Goal: Ask a question: Seek information or help from site administrators or community

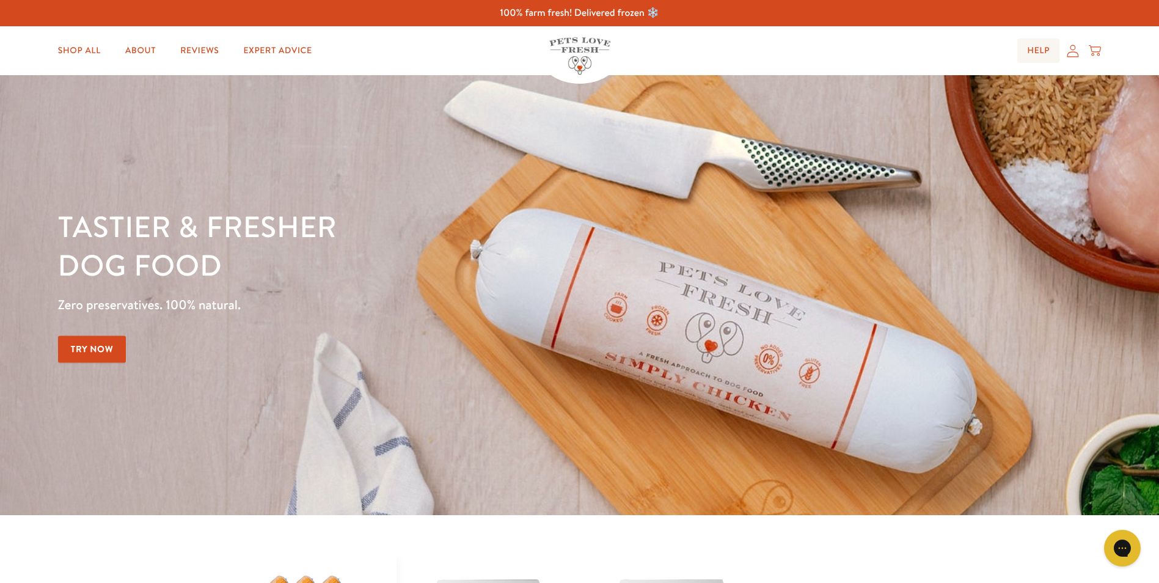
click at [1035, 52] on link "Help" at bounding box center [1039, 51] width 42 height 24
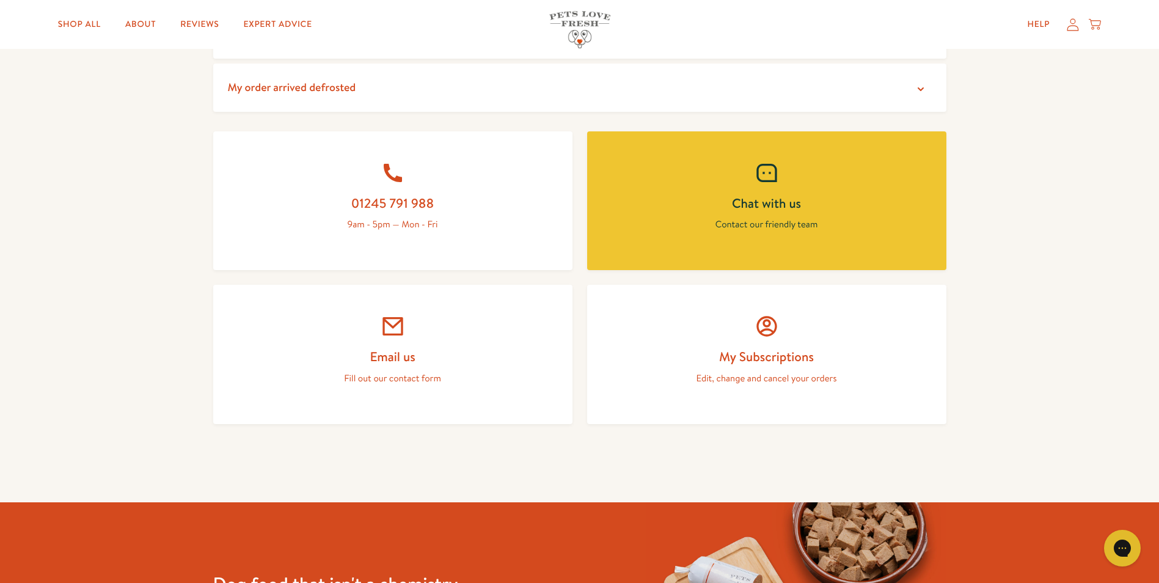
scroll to position [428, 0]
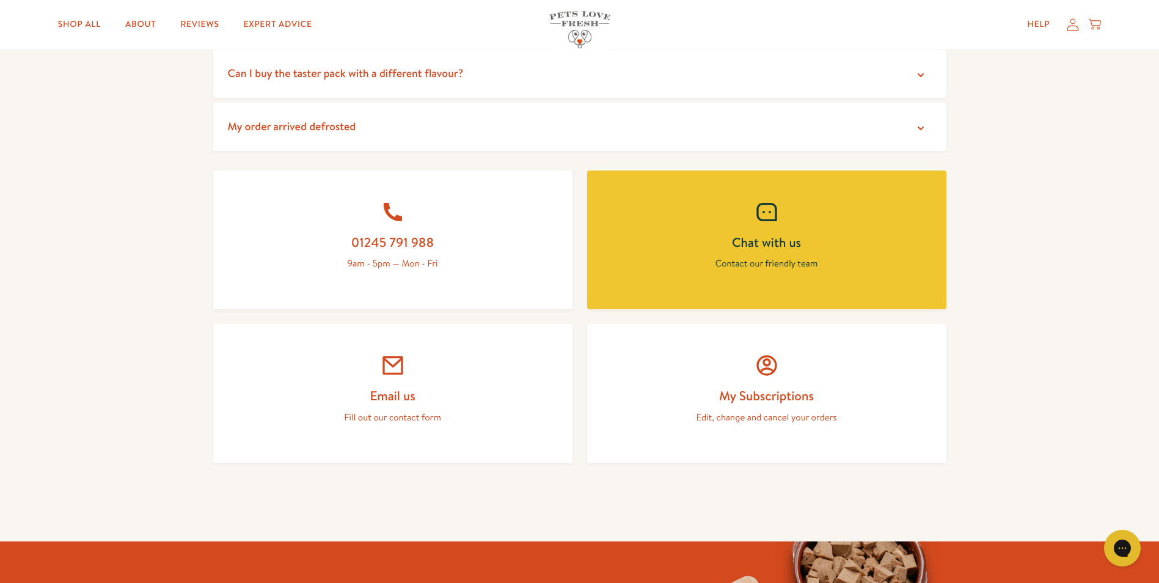
click at [402, 380] on link "Email us Fill out our contact form" at bounding box center [392, 393] width 359 height 139
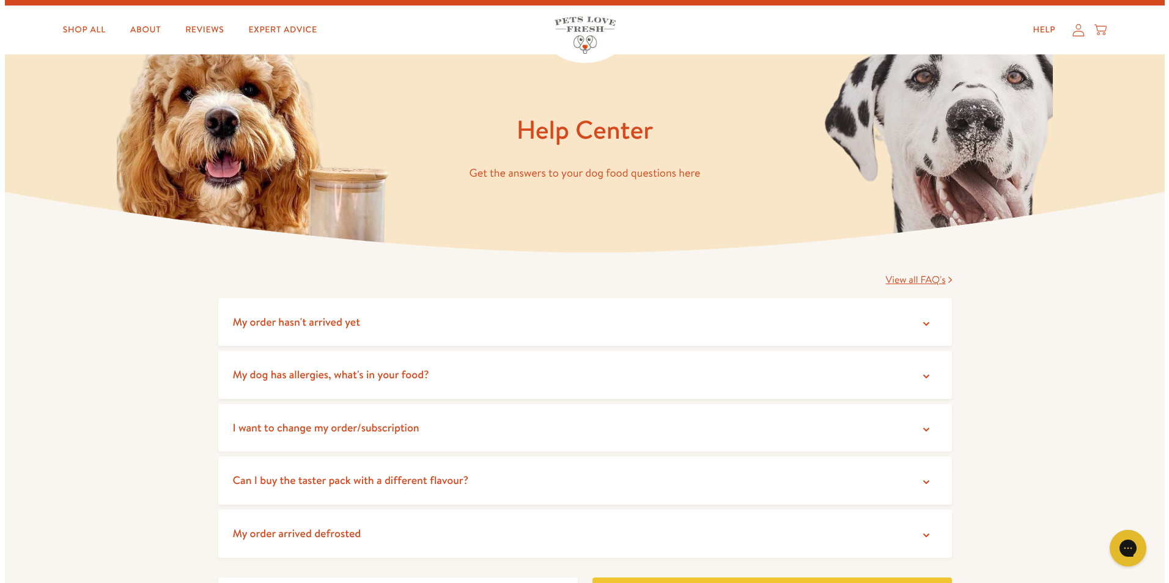
scroll to position [0, 0]
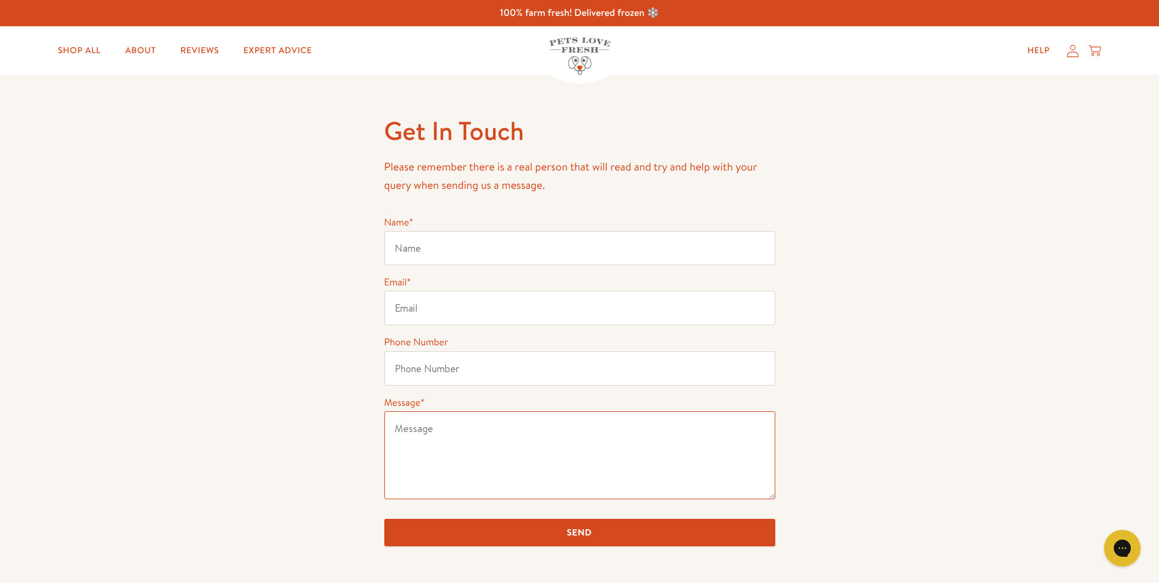
drag, startPoint x: 419, startPoint y: 431, endPoint x: 409, endPoint y: 430, distance: 9.8
click at [419, 431] on textarea "Message *" at bounding box center [579, 455] width 391 height 88
paste textarea "Order #134406"
type textarea "Order #134406"
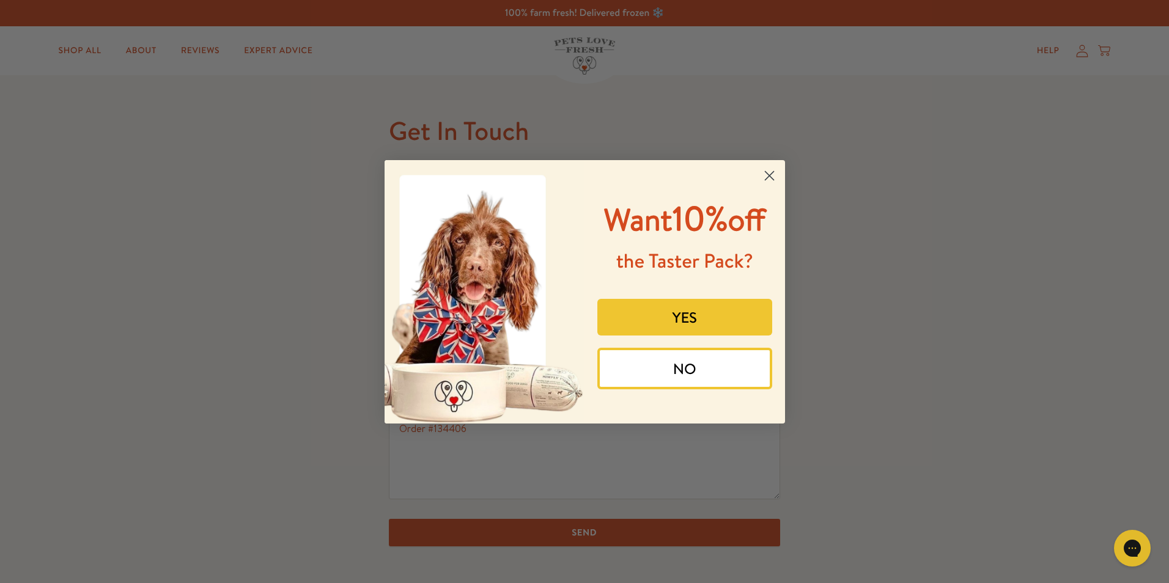
click at [775, 177] on circle "Close dialog" at bounding box center [768, 175] width 20 height 20
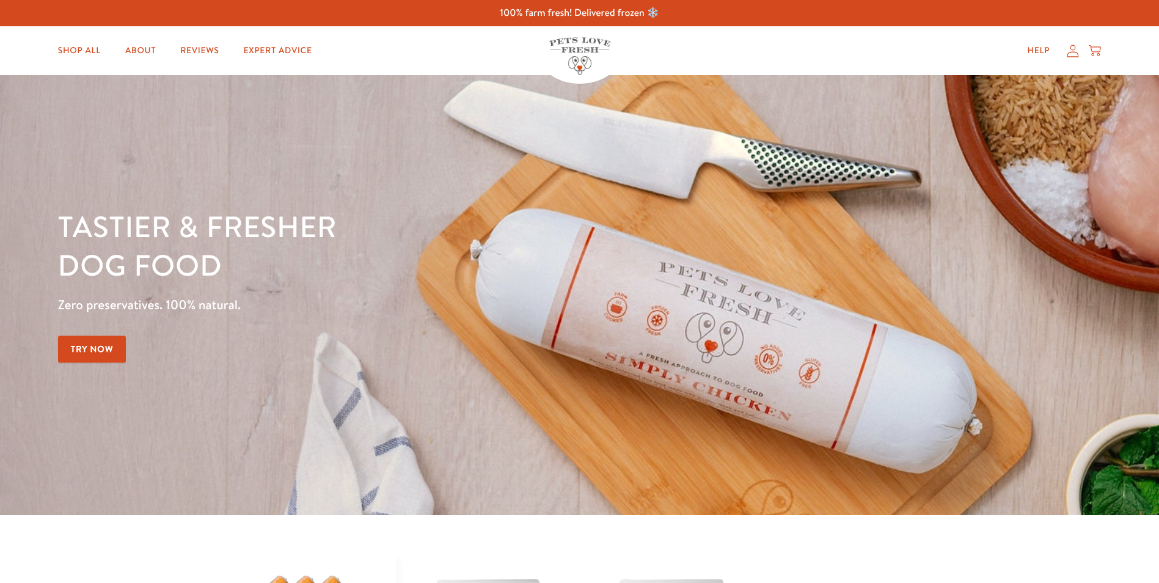
click at [1071, 56] on icon at bounding box center [1073, 51] width 12 height 13
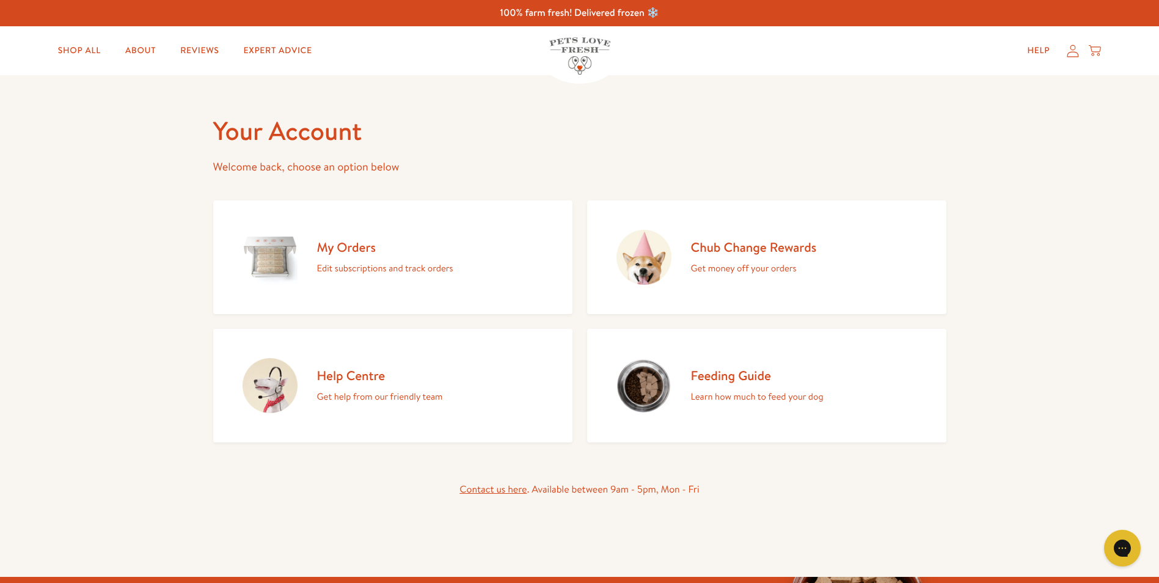
click at [393, 266] on p "Edit subscriptions and track orders" at bounding box center [385, 268] width 136 height 16
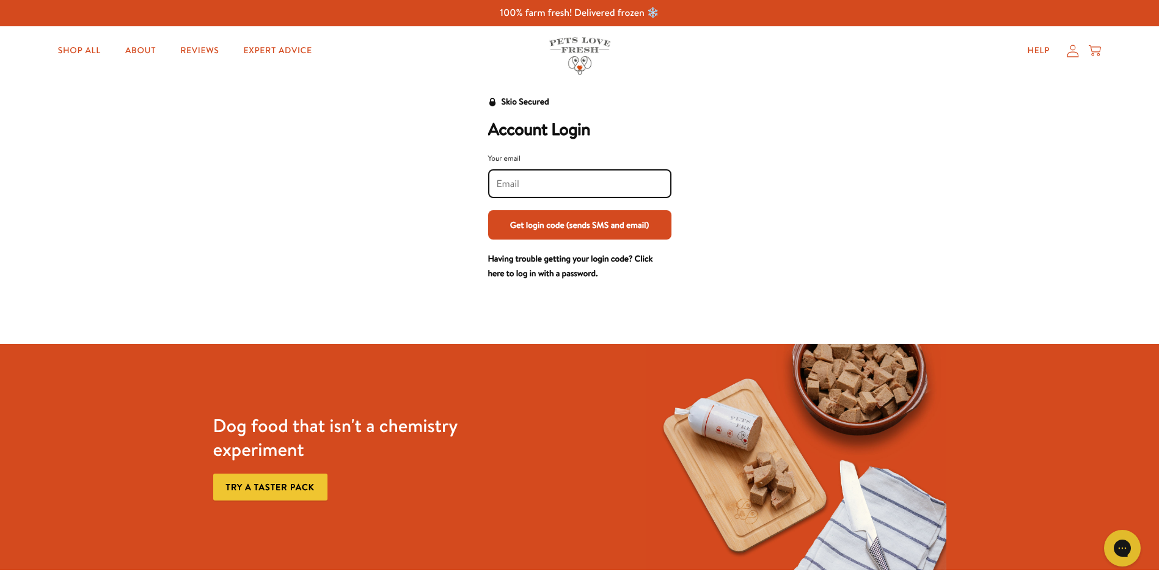
click at [537, 186] on input "Your email" at bounding box center [580, 183] width 166 height 13
type input "[EMAIL_ADDRESS][DOMAIN_NAME]"
